Goal: Task Accomplishment & Management: Manage account settings

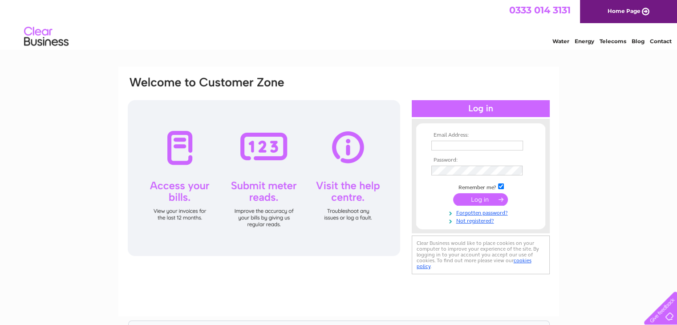
type input "[PERSON_NAME][EMAIL_ADDRESS][DOMAIN_NAME]"
click at [491, 204] on input "submit" at bounding box center [480, 199] width 55 height 12
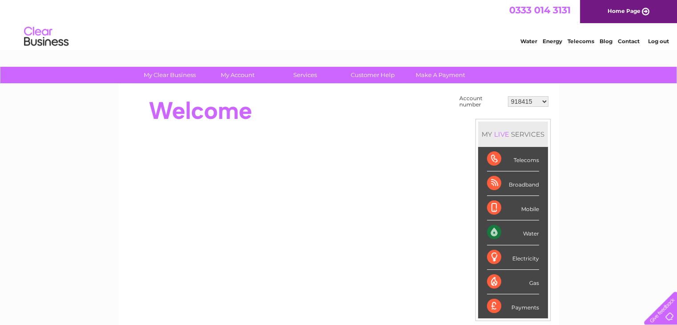
click at [517, 99] on select "918415 923169 981513 1087706 30323679" at bounding box center [528, 101] width 41 height 11
select select "1087706"
click at [508, 96] on select "918415 923169 981513 1087706 30323679" at bounding box center [528, 101] width 41 height 11
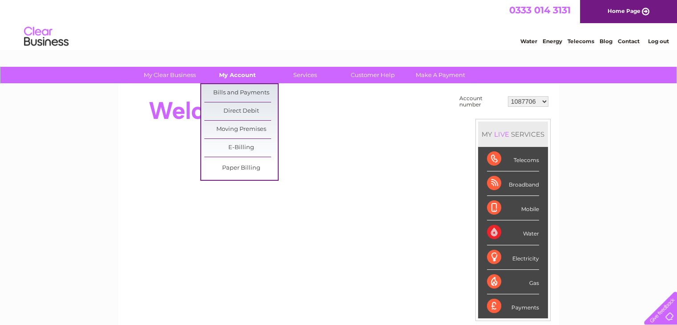
click at [237, 74] on link "My Account" at bounding box center [237, 75] width 73 height 16
click at [230, 89] on link "Bills and Payments" at bounding box center [240, 93] width 73 height 18
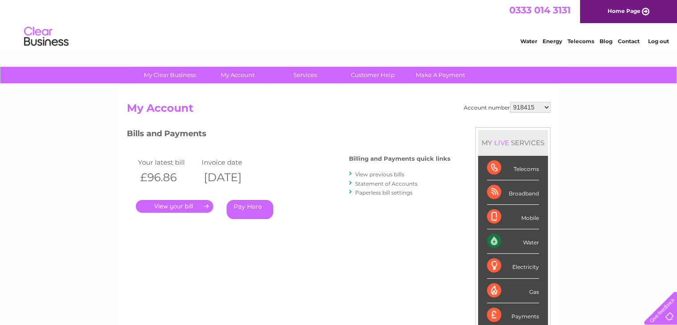
click at [529, 109] on select "918415 923169 981513 1087706 30323679" at bounding box center [530, 107] width 41 height 11
select select "923169"
click at [510, 102] on select "918415 923169 981513 1087706 30323679" at bounding box center [530, 107] width 41 height 11
drag, startPoint x: 0, startPoint y: 0, endPoint x: 529, endPoint y: 104, distance: 538.9
click at [529, 104] on select "918415 923169 981513 1087706 30323679" at bounding box center [530, 107] width 41 height 11
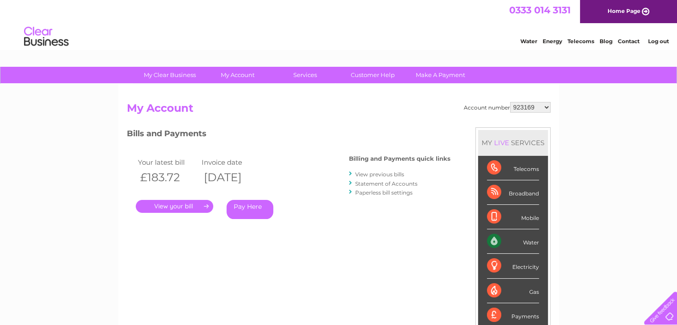
select select "1087706"
click at [510, 102] on select "918415 923169 981513 1087706 30323679" at bounding box center [530, 107] width 41 height 11
click at [532, 107] on select "918415 923169 981513 1087706 30323679" at bounding box center [530, 107] width 41 height 11
select select "30323679"
click at [510, 102] on select "918415 923169 981513 1087706 30323679" at bounding box center [530, 107] width 41 height 11
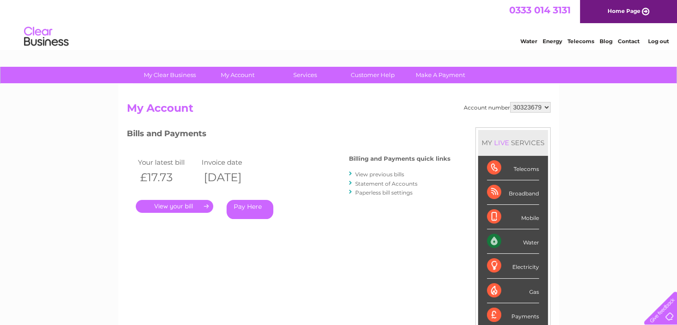
click at [392, 182] on link "Statement of Accounts" at bounding box center [386, 183] width 62 height 7
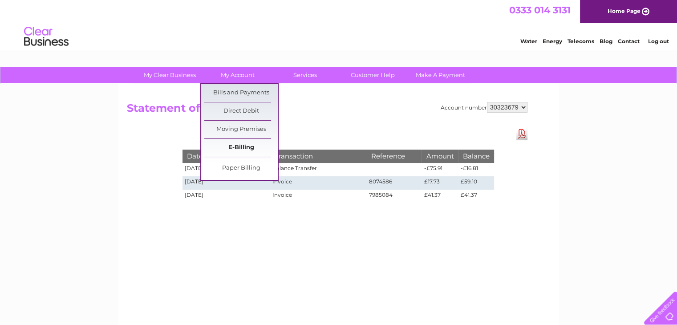
click at [236, 147] on link "E-Billing" at bounding box center [240, 148] width 73 height 18
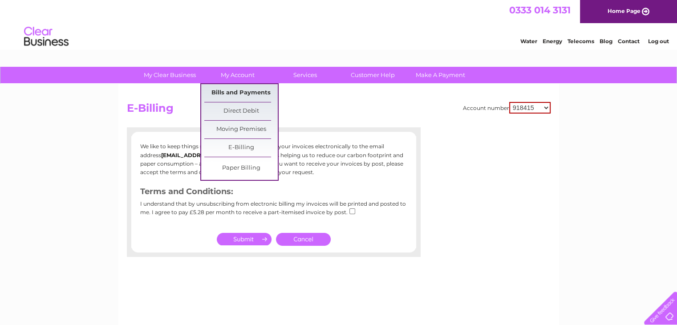
click at [227, 91] on link "Bills and Payments" at bounding box center [240, 93] width 73 height 18
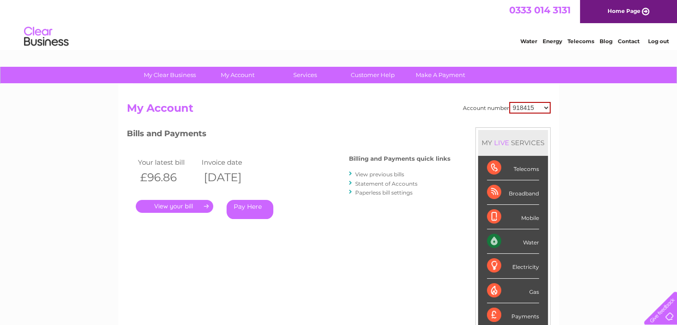
click at [531, 110] on select "918415 923169 981513 1087706 30323679" at bounding box center [529, 108] width 41 height 12
select select "30323679"
click at [509, 102] on select "918415 923169 981513 1087706 30323679" at bounding box center [529, 108] width 41 height 12
click at [181, 207] on link "." at bounding box center [174, 206] width 77 height 13
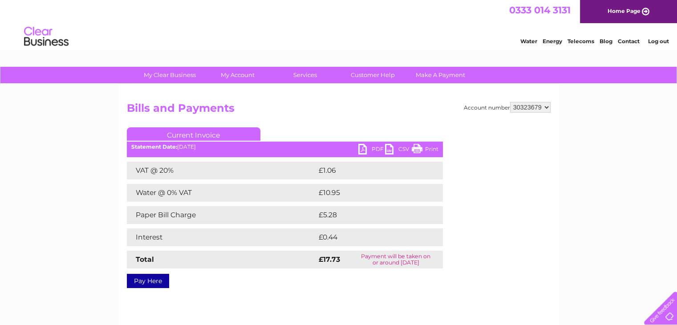
click at [377, 149] on link "PDF" at bounding box center [371, 150] width 27 height 13
